Goal: Task Accomplishment & Management: Manage account settings

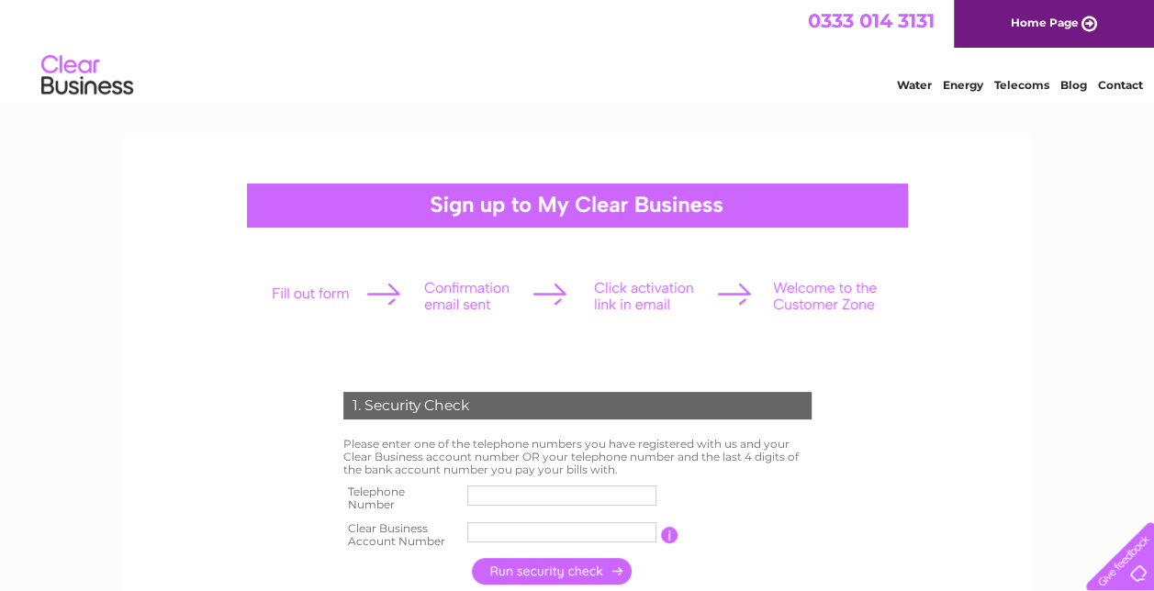
click at [556, 544] on label at bounding box center [564, 545] width 195 height 6
click at [556, 542] on input "text" at bounding box center [561, 532] width 189 height 20
type input "30296810"
click at [486, 492] on input "text" at bounding box center [561, 496] width 189 height 20
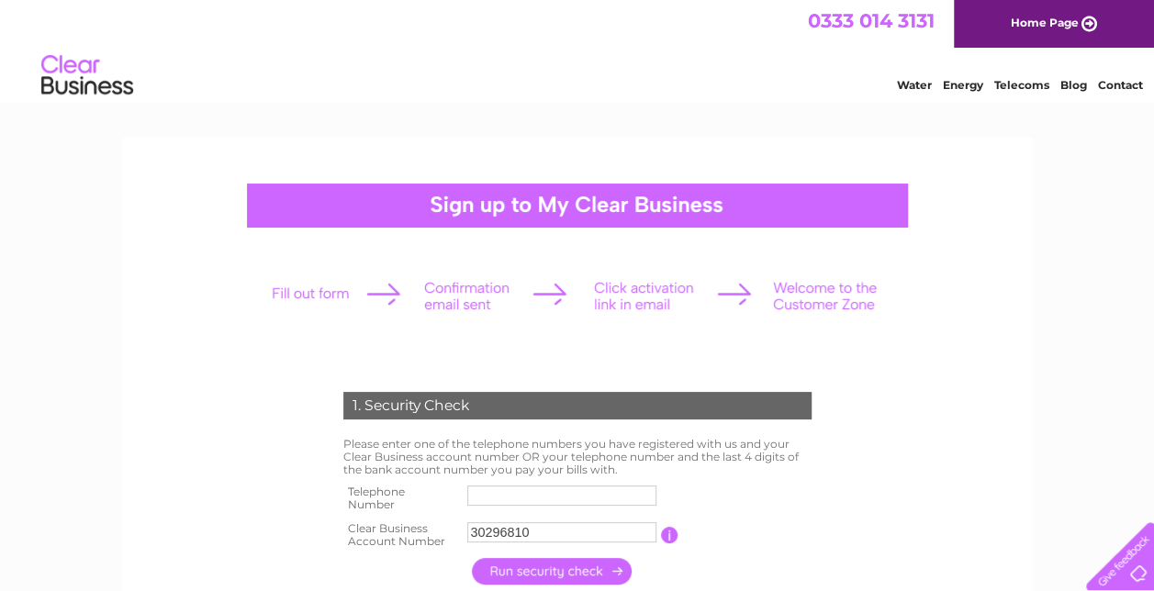
click at [580, 573] on input "button" at bounding box center [553, 571] width 162 height 27
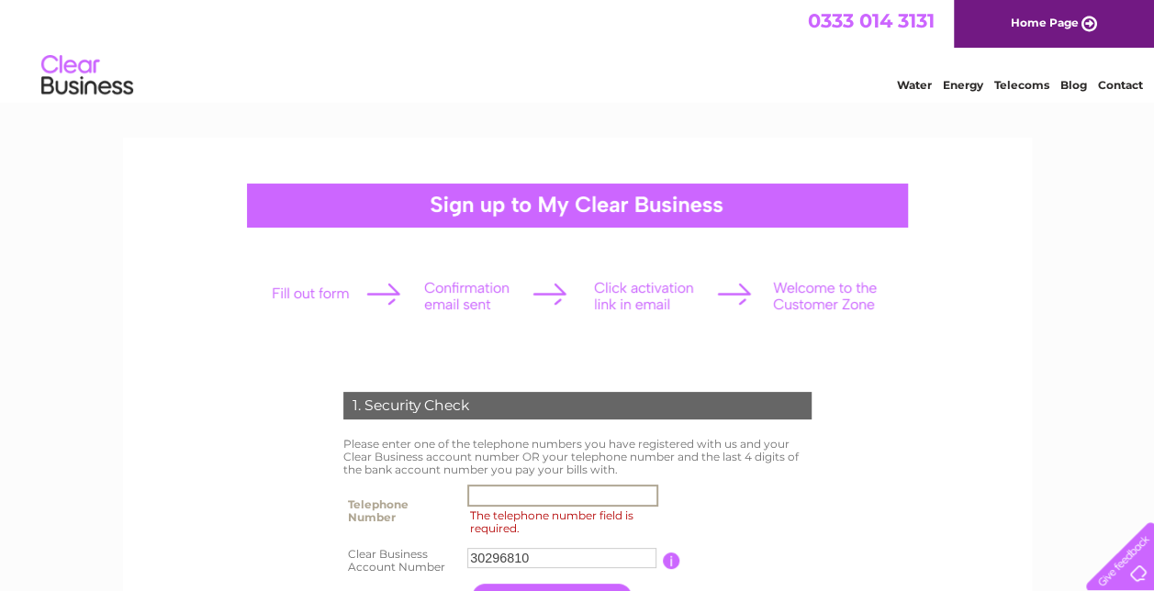
click at [546, 504] on input "The telephone number field is required." at bounding box center [562, 496] width 191 height 22
type input "07972797599"
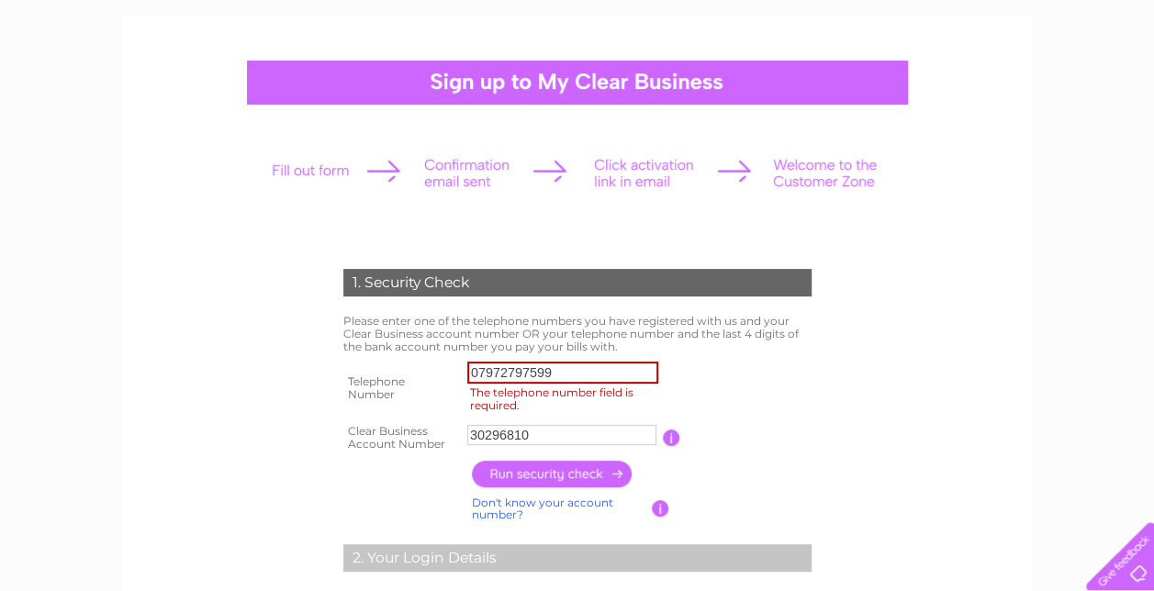
click at [593, 477] on input "button" at bounding box center [553, 474] width 162 height 27
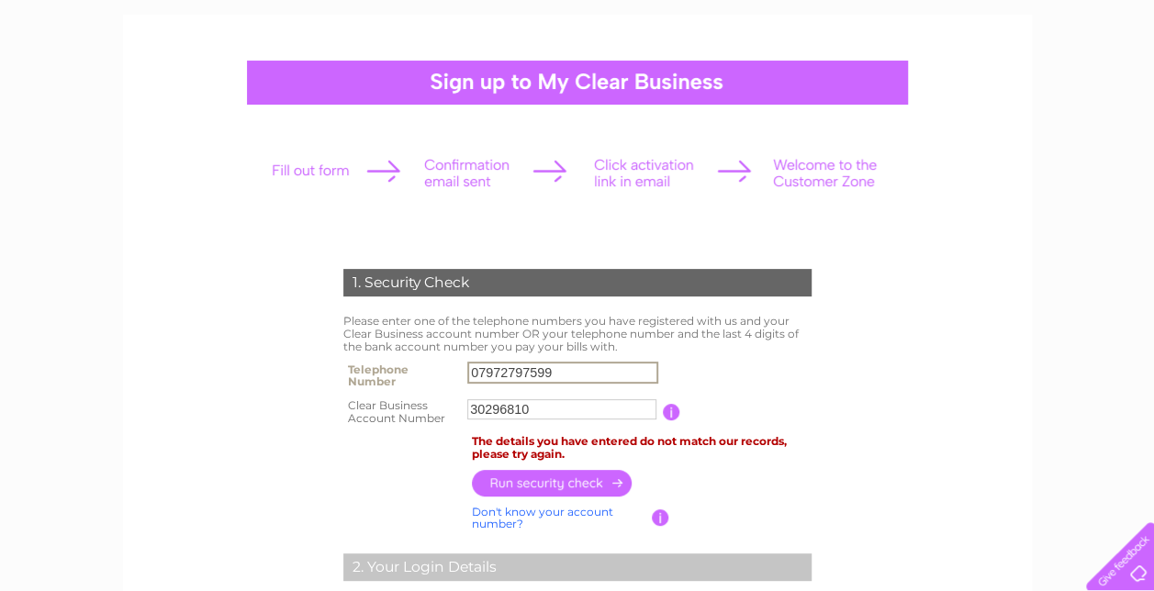
drag, startPoint x: 553, startPoint y: 374, endPoint x: 375, endPoint y: 379, distance: 178.1
click at [375, 379] on tr "Telephone Number 07972797599" at bounding box center [577, 375] width 477 height 37
type input "01355209998"
click at [584, 481] on input "button" at bounding box center [553, 483] width 162 height 27
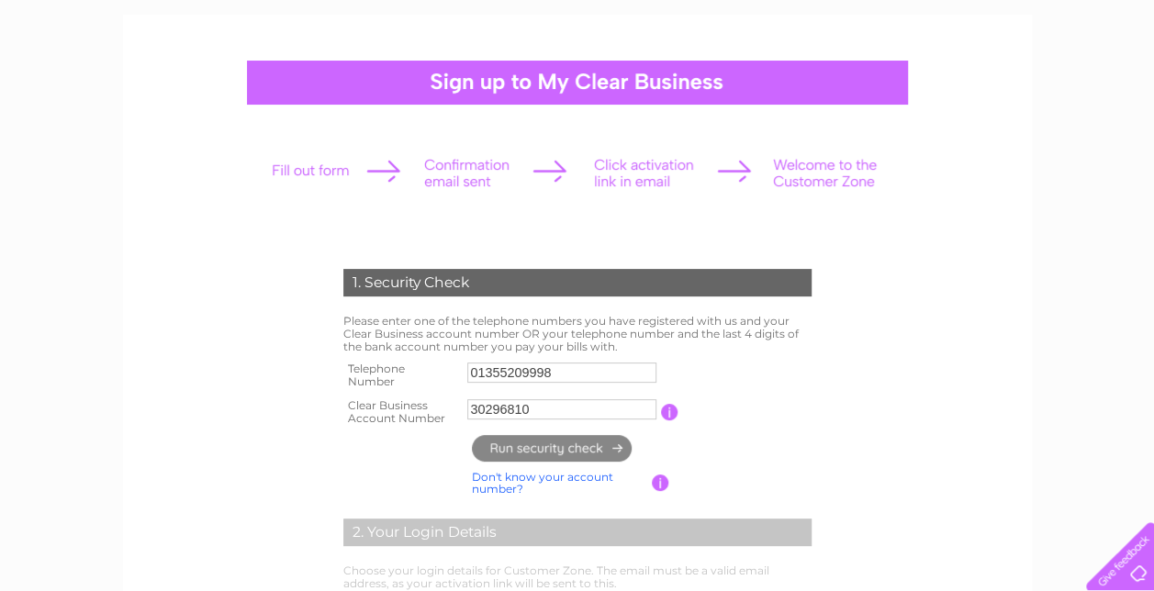
type input "**********"
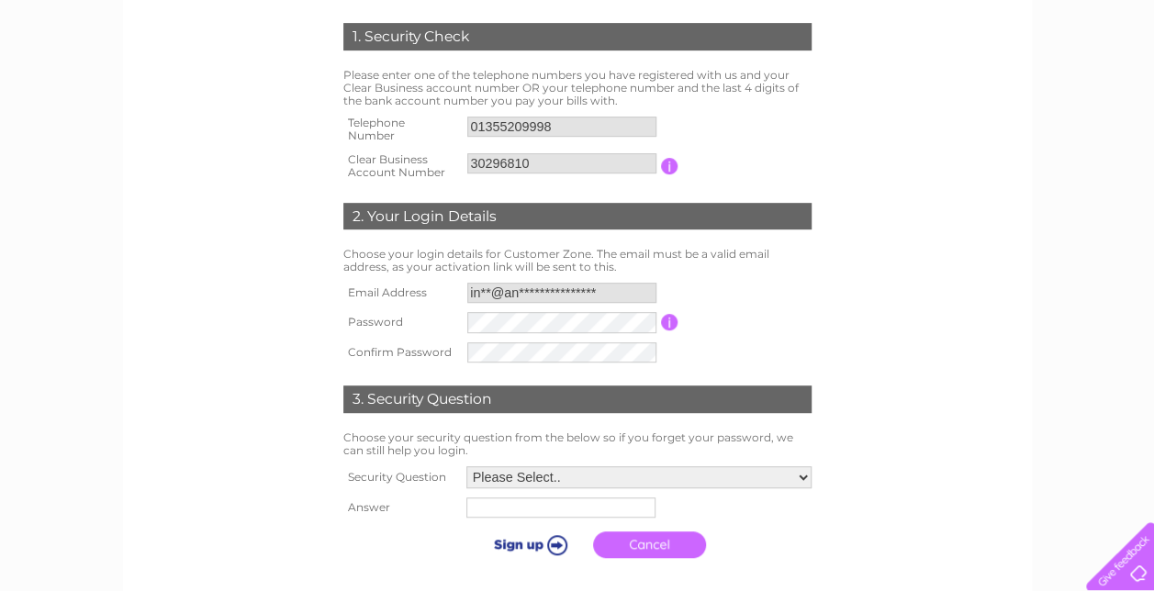
scroll to position [395, 0]
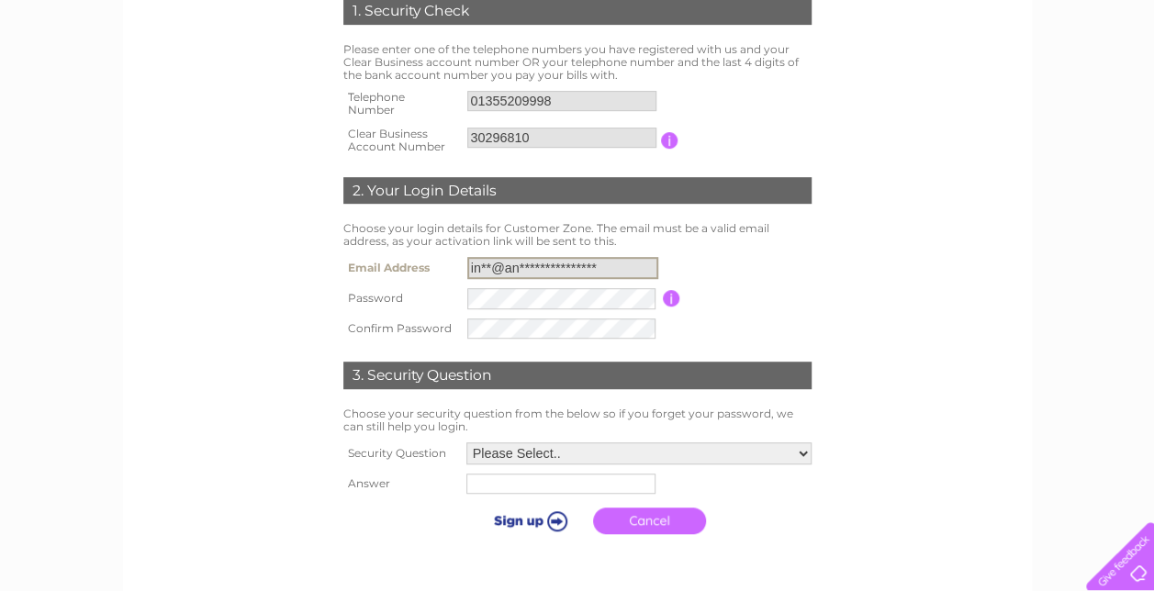
click at [535, 268] on input "**********" at bounding box center [562, 268] width 191 height 22
click at [584, 450] on select "Please Select.. In what town or city was your first job? In what town or city d…" at bounding box center [638, 453] width 345 height 22
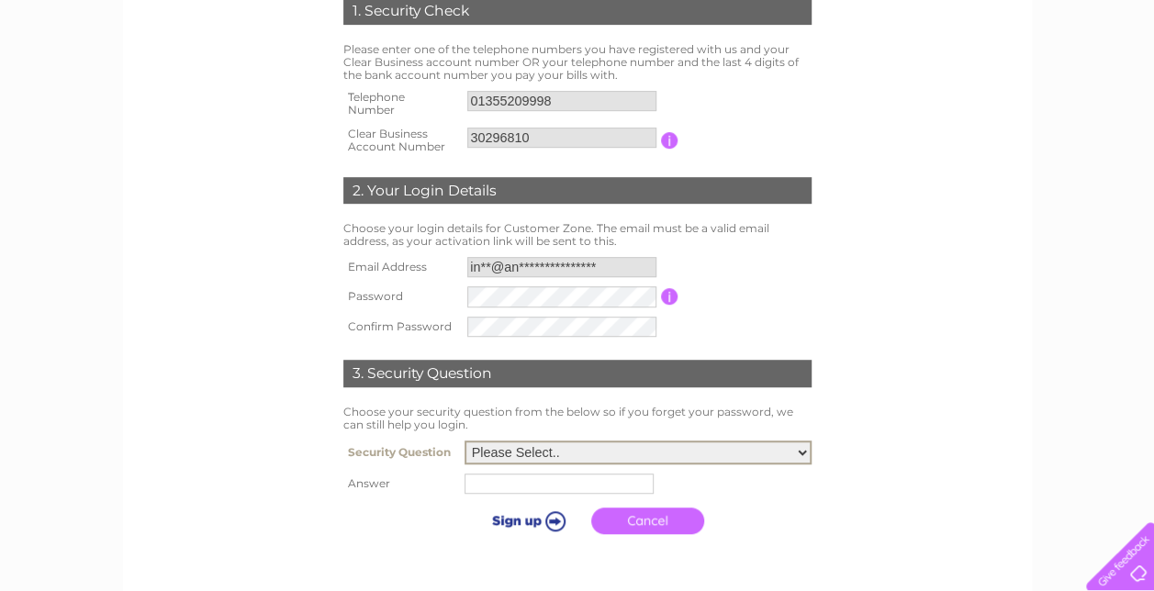
select select "5"
click at [464, 441] on select "Please Select.. In what town or city was your first job? In what town or city d…" at bounding box center [637, 453] width 347 height 24
click at [570, 480] on input "text" at bounding box center [561, 483] width 191 height 22
type input "cleo"
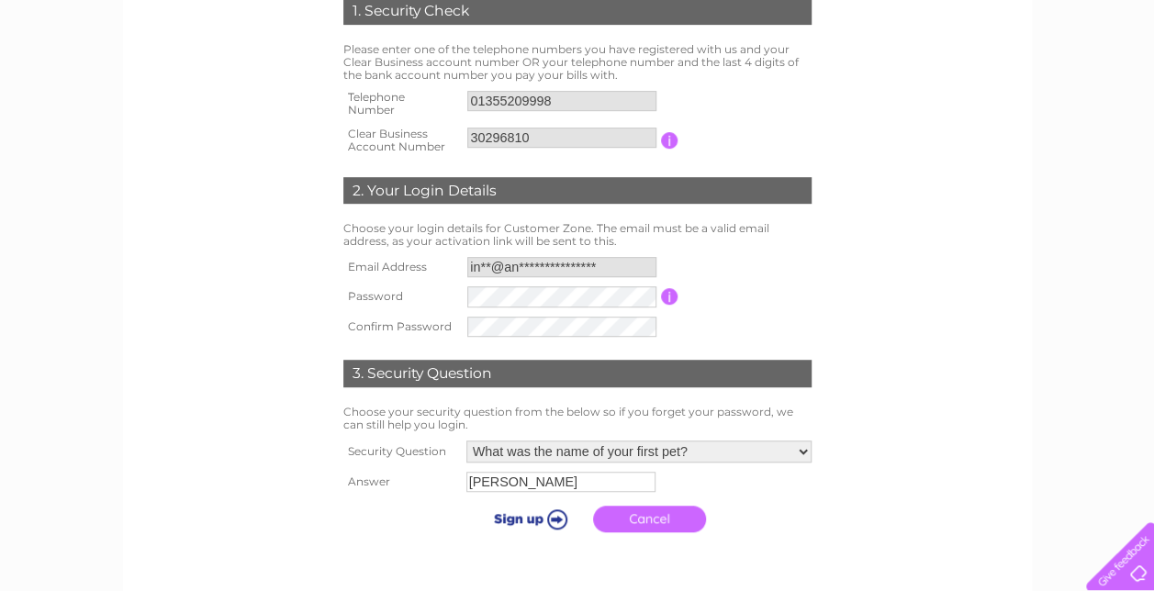
click at [521, 516] on input "submit" at bounding box center [527, 519] width 113 height 26
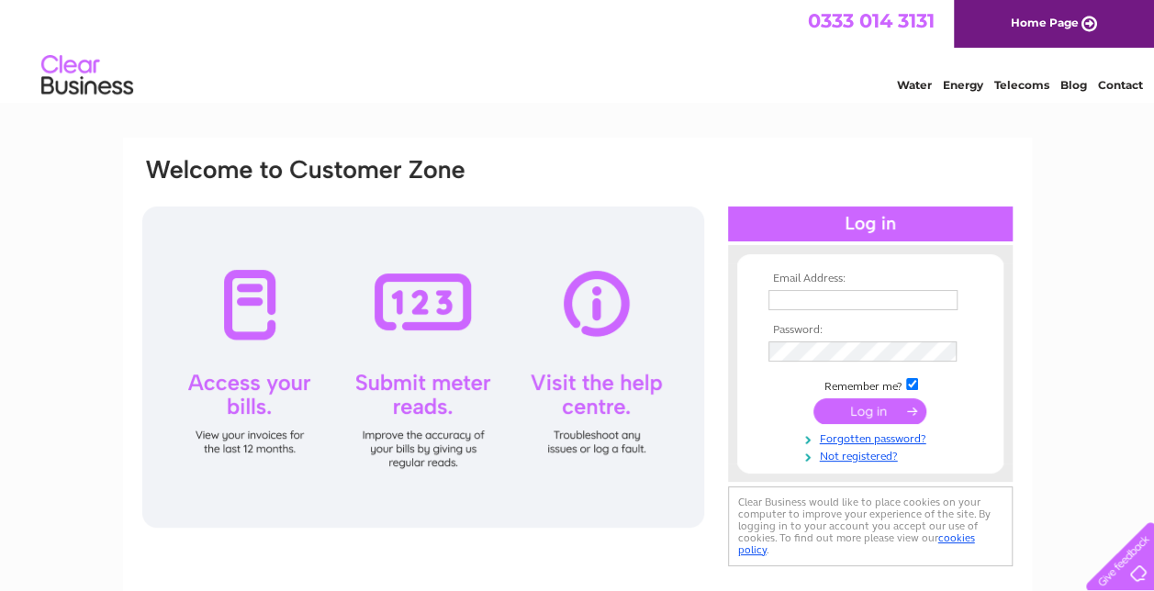
click at [816, 304] on input "text" at bounding box center [862, 300] width 189 height 20
type input "info@angel-homes.co.uk"
click at [861, 415] on input "submit" at bounding box center [869, 411] width 113 height 26
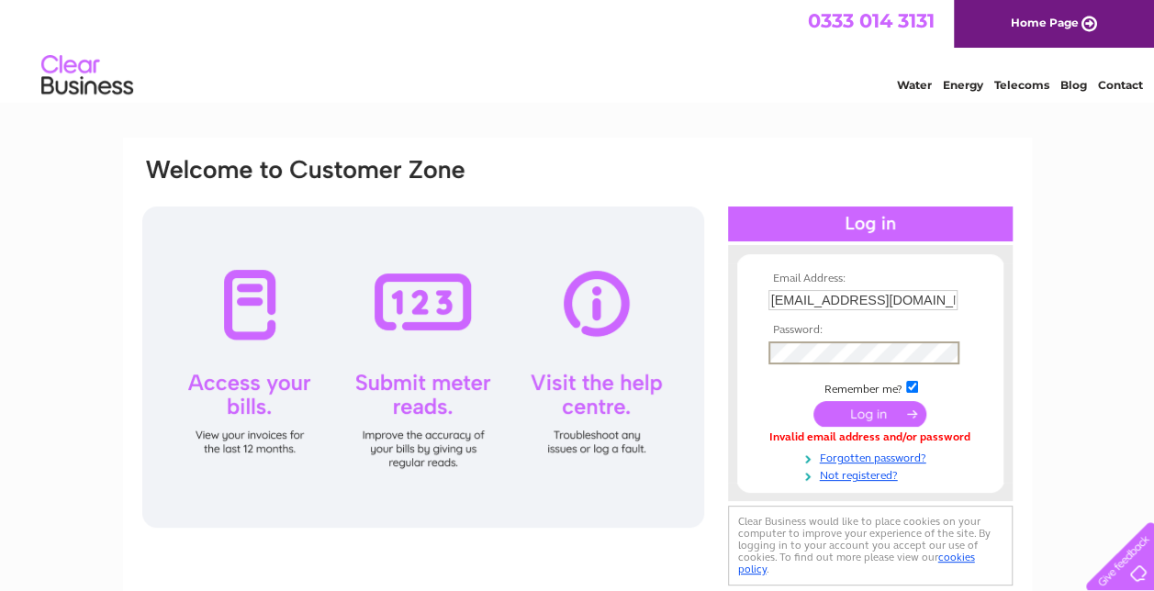
click at [874, 415] on input "submit" at bounding box center [869, 414] width 113 height 26
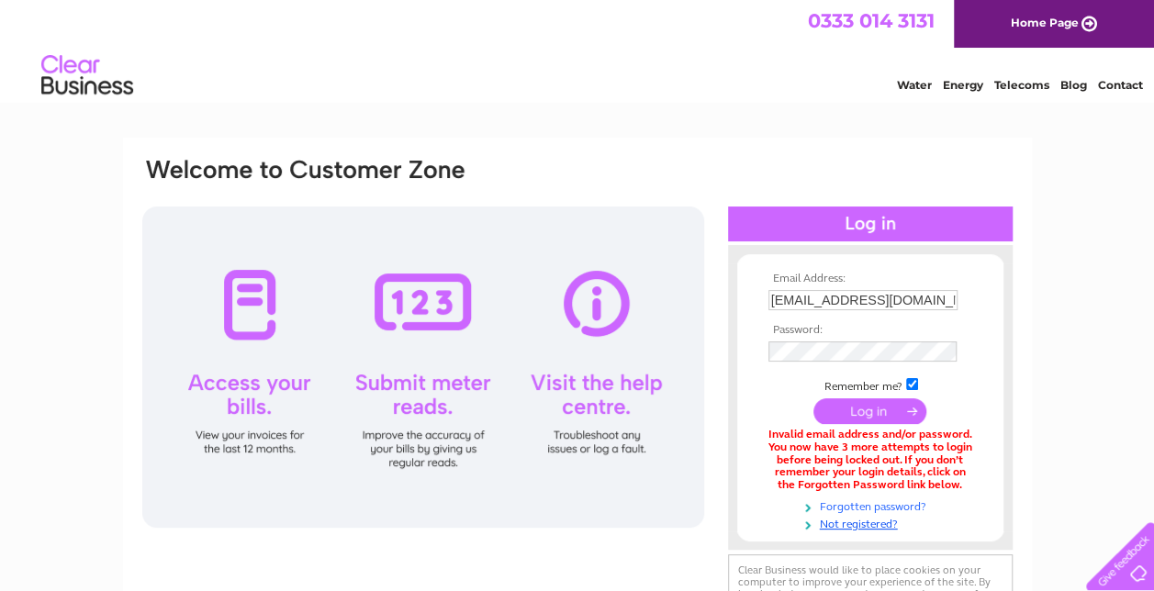
click at [858, 504] on link "Forgotten password?" at bounding box center [872, 505] width 208 height 17
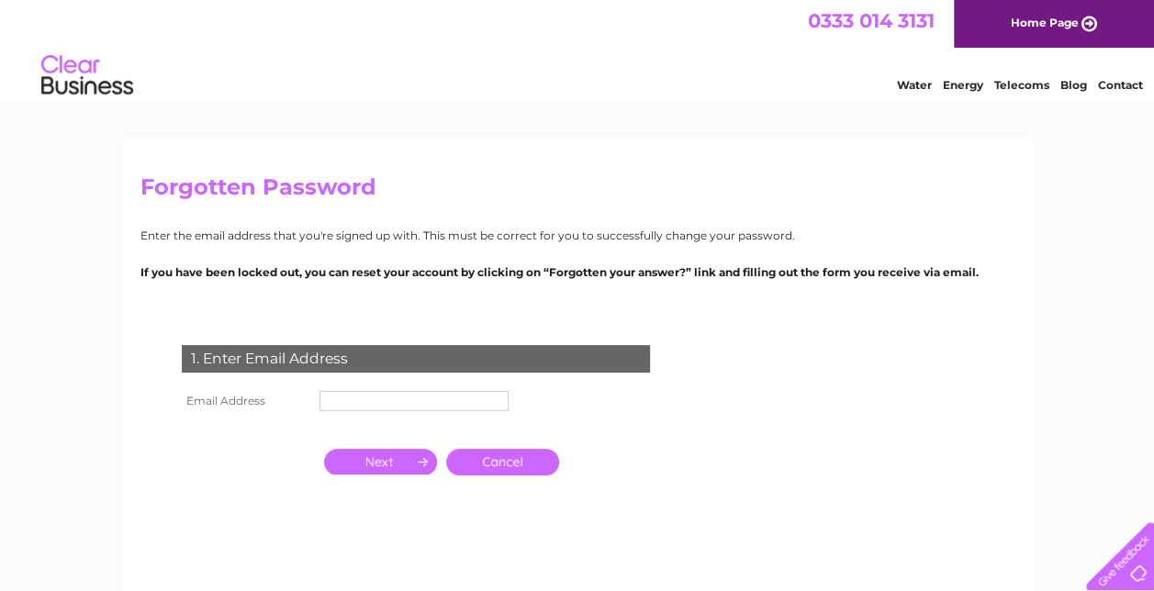
click at [367, 402] on input "text" at bounding box center [413, 401] width 189 height 20
type input "**********"
click at [401, 461] on input "button" at bounding box center [380, 462] width 113 height 26
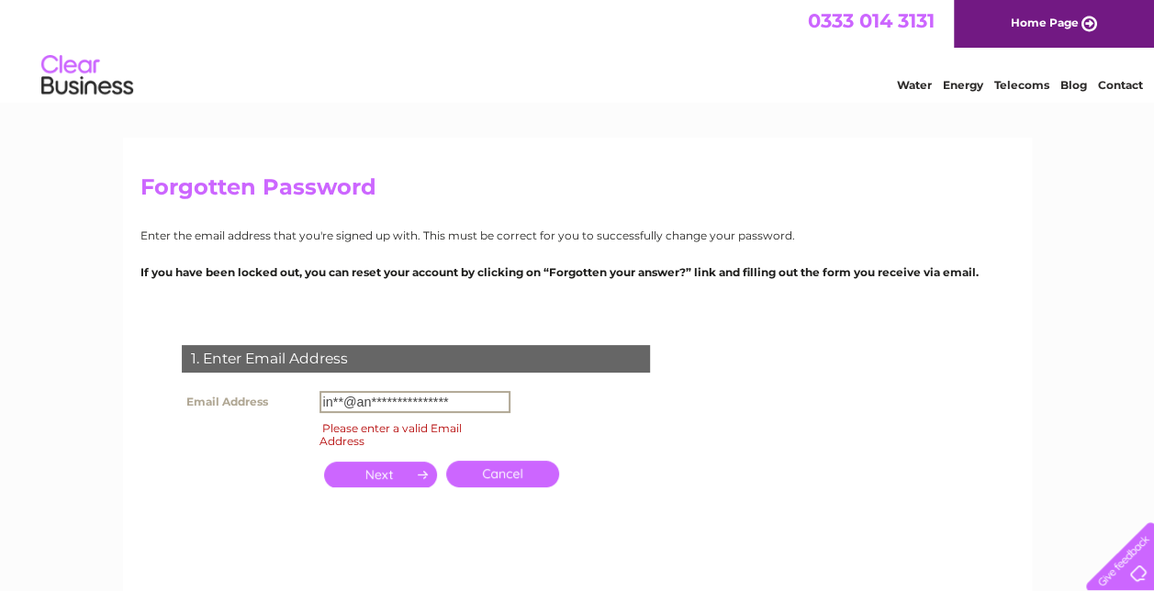
drag, startPoint x: 459, startPoint y: 394, endPoint x: 274, endPoint y: 384, distance: 185.7
click at [274, 384] on div "**********" at bounding box center [419, 446] width 558 height 239
type input "[EMAIL_ADDRESS][DOMAIN_NAME]"
click at [368, 474] on input "button" at bounding box center [380, 475] width 113 height 26
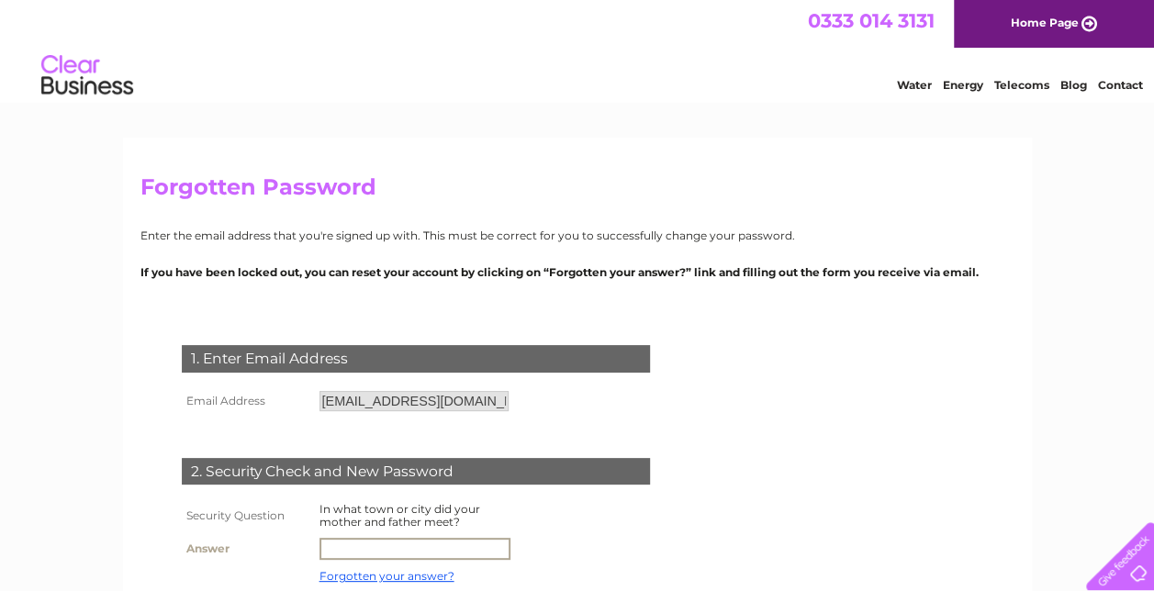
click at [402, 547] on input "text" at bounding box center [414, 549] width 191 height 22
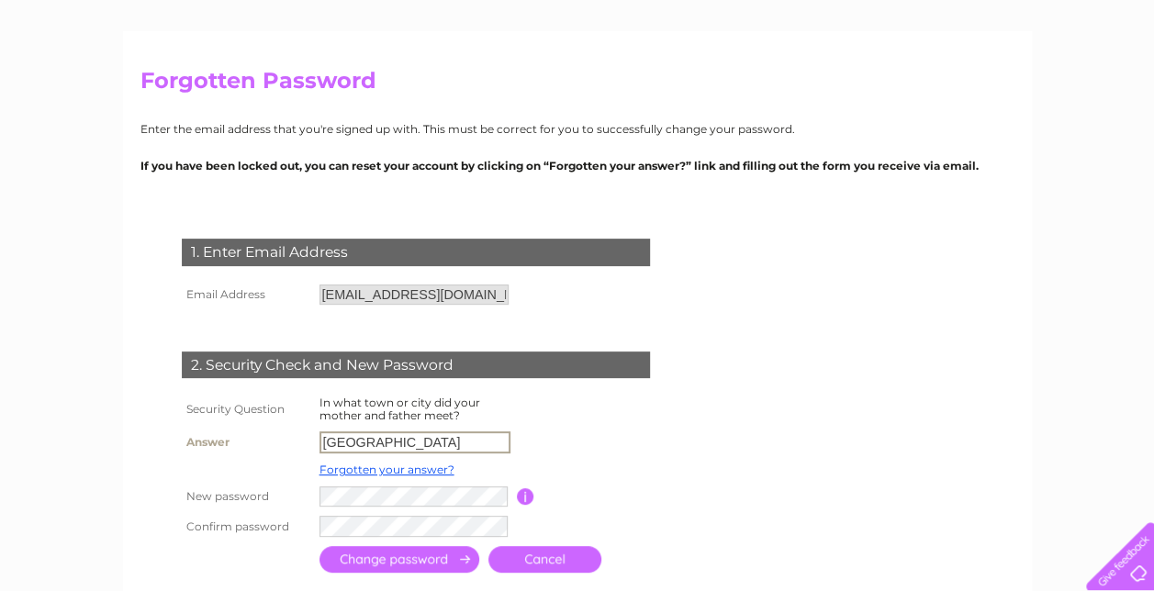
scroll to position [123, 0]
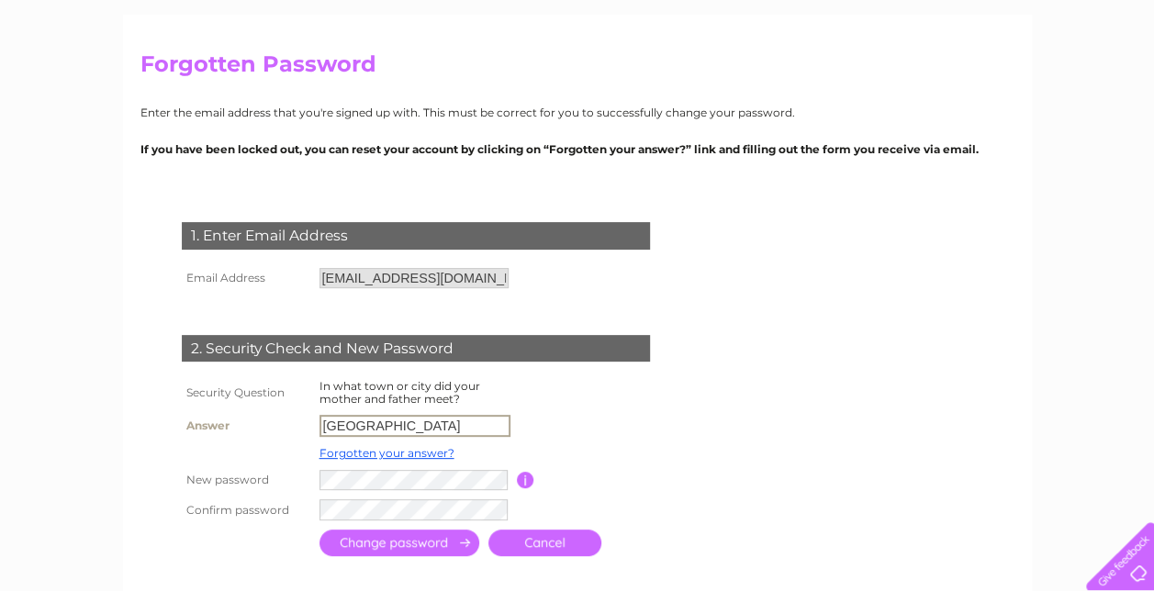
type input "[GEOGRAPHIC_DATA]"
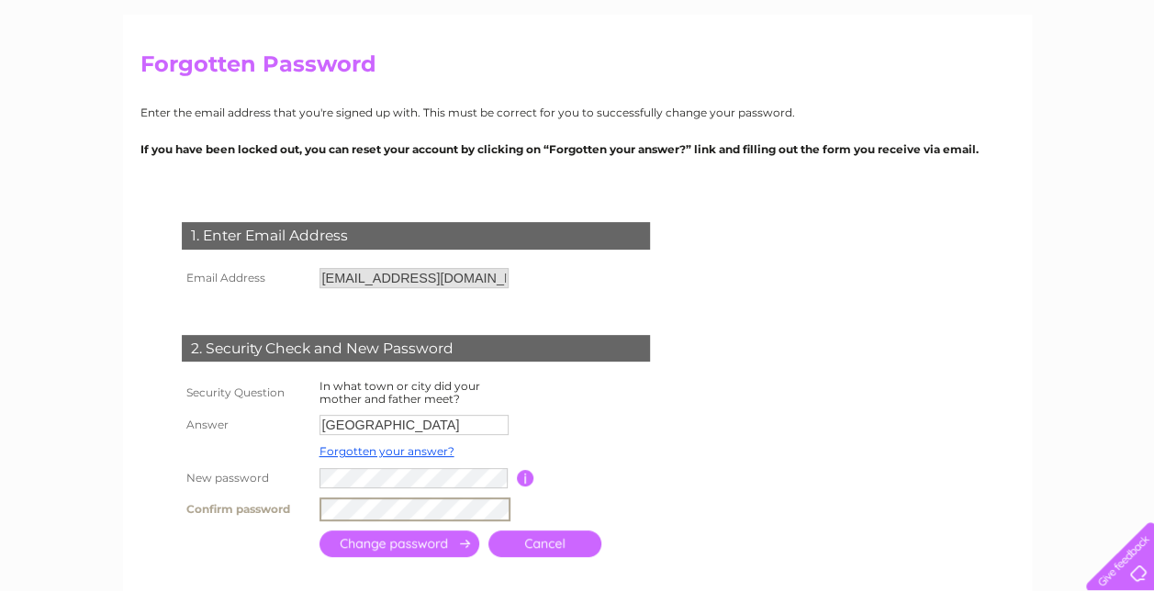
click at [417, 553] on input "submit" at bounding box center [399, 544] width 160 height 27
